Goal: Transaction & Acquisition: Purchase product/service

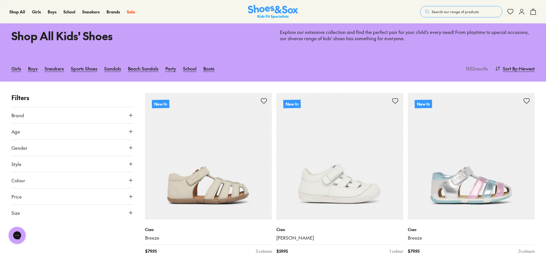
click at [511, 69] on span "Sort By" at bounding box center [510, 68] width 15 height 7
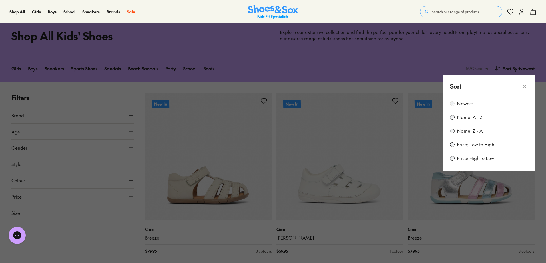
scroll to position [75, 0]
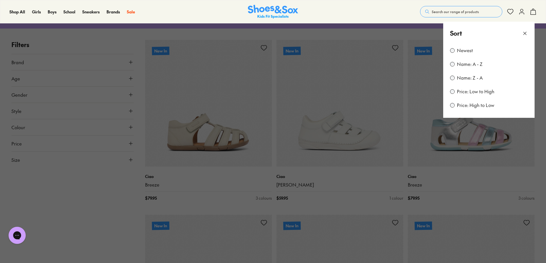
click at [445, 173] on button at bounding box center [273, 131] width 546 height 263
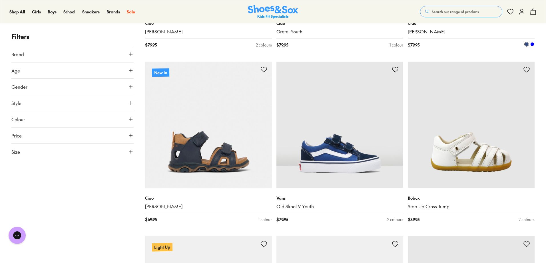
scroll to position [1105, 0]
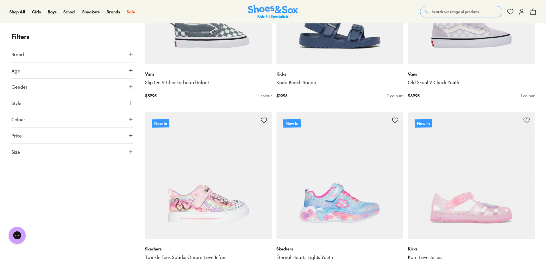
scroll to position [2572, 0]
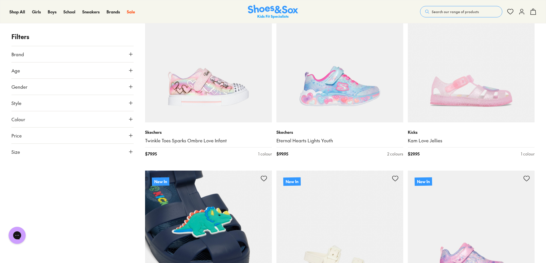
click at [260, 201] on img at bounding box center [208, 234] width 127 height 127
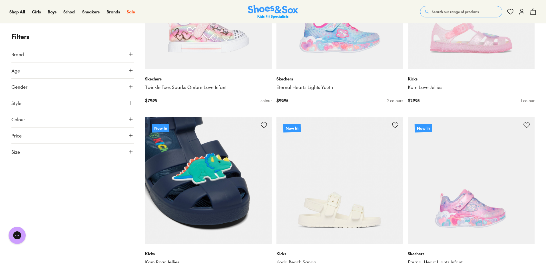
scroll to position [2626, 0]
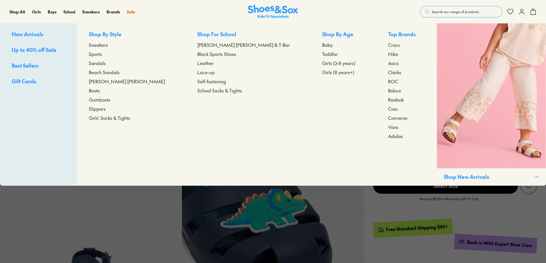
select select "*"
